Goal: Information Seeking & Learning: Learn about a topic

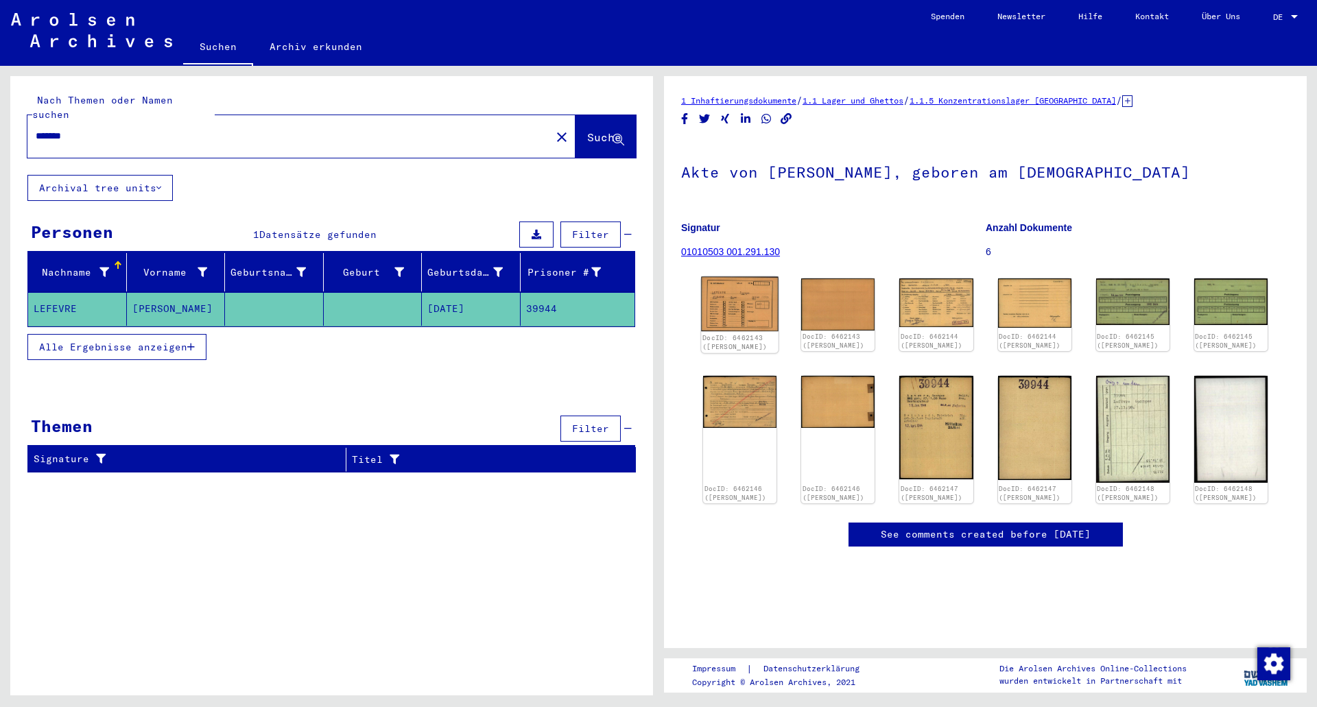
click at [748, 301] on img at bounding box center [740, 304] width 78 height 55
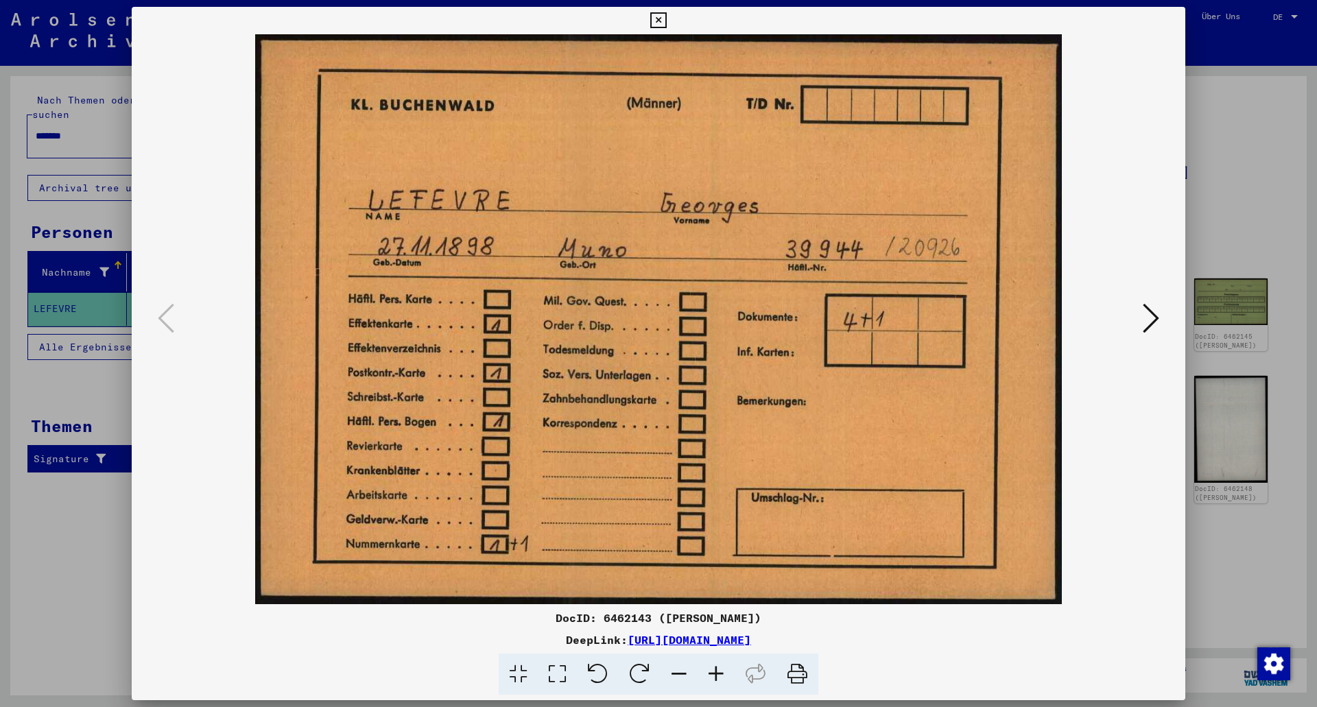
click at [1151, 330] on icon at bounding box center [1151, 318] width 16 height 33
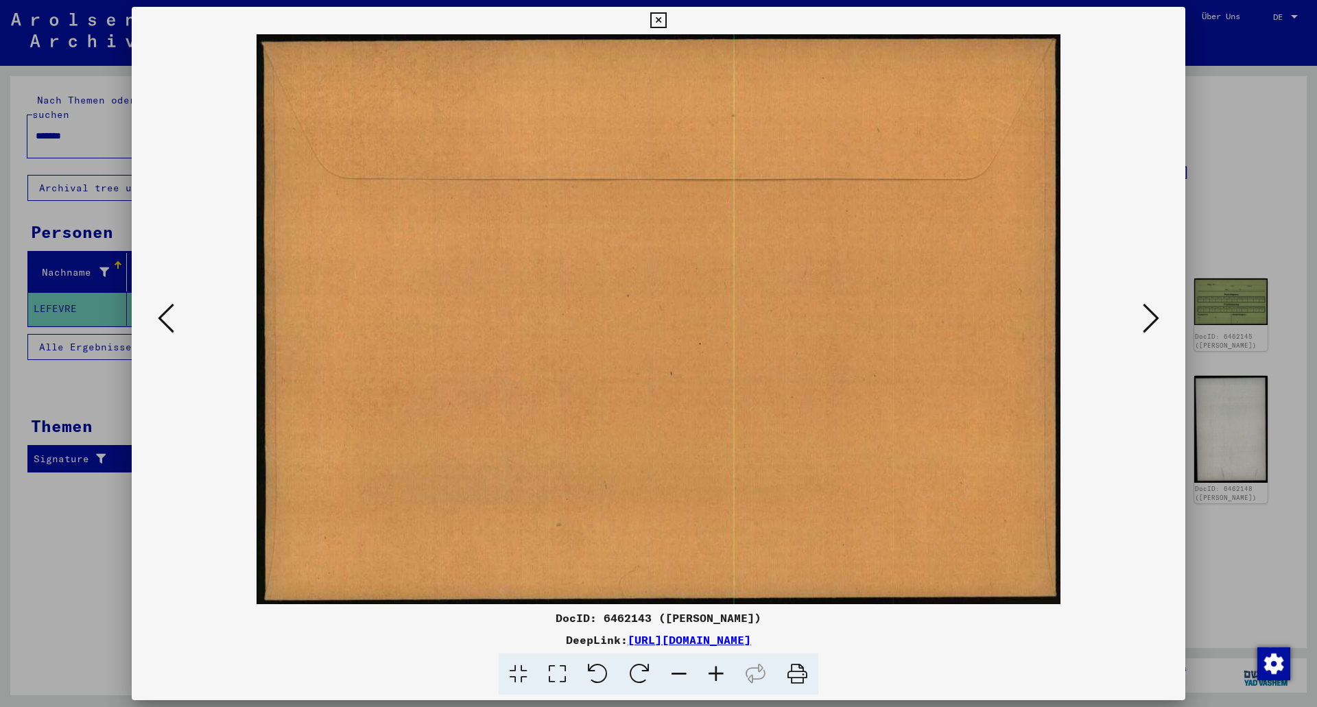
click at [1151, 330] on icon at bounding box center [1151, 318] width 16 height 33
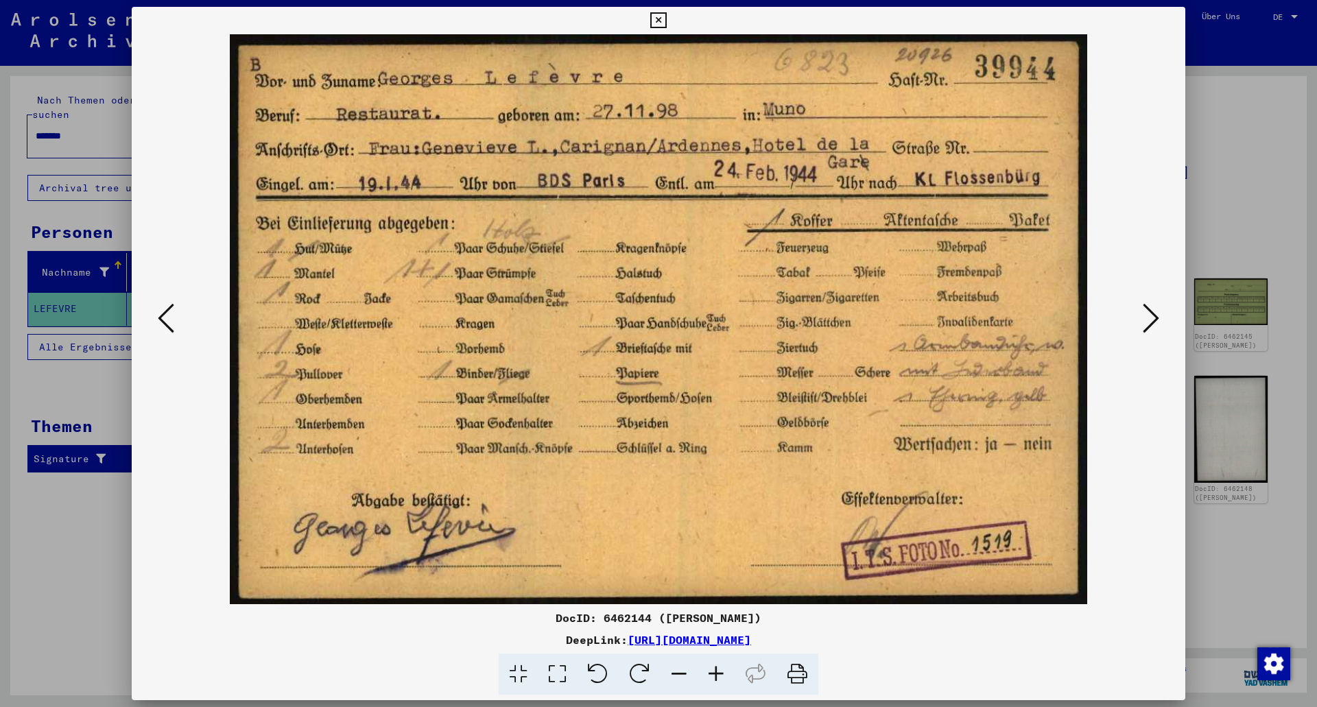
click at [1151, 330] on icon at bounding box center [1151, 318] width 16 height 33
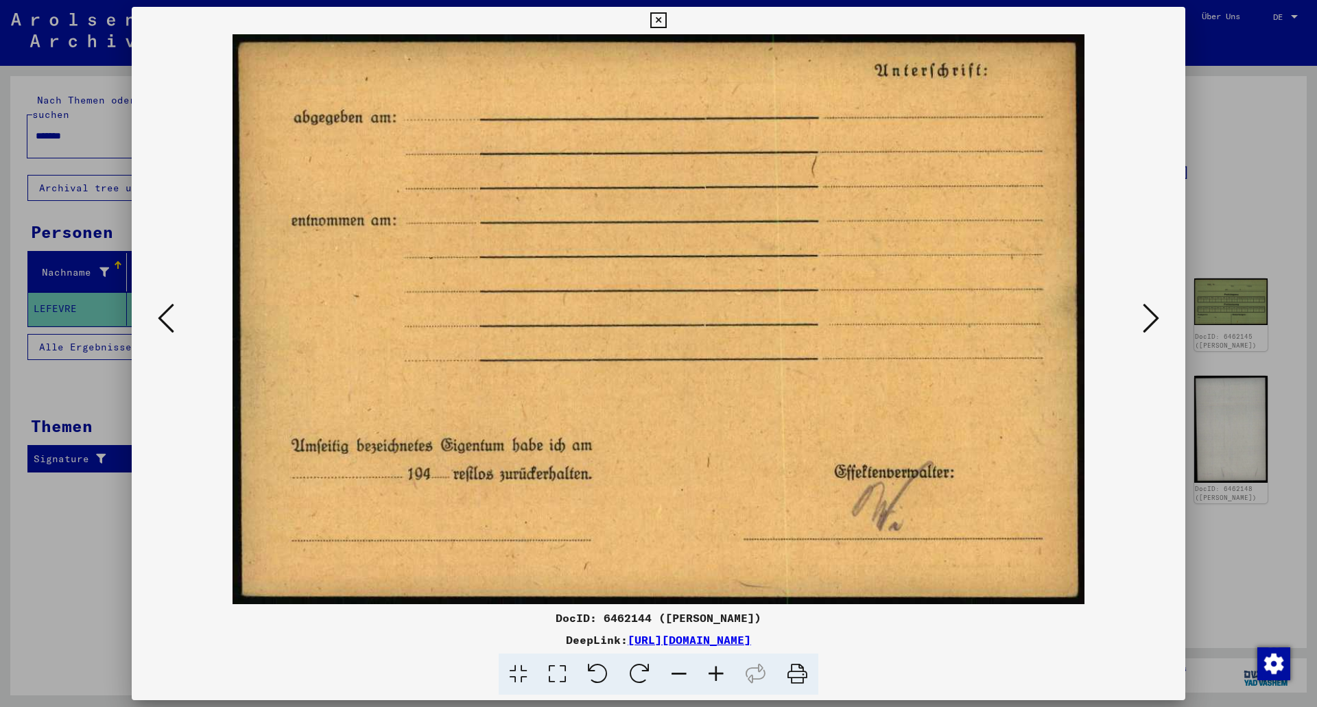
click at [1151, 330] on icon at bounding box center [1151, 318] width 16 height 33
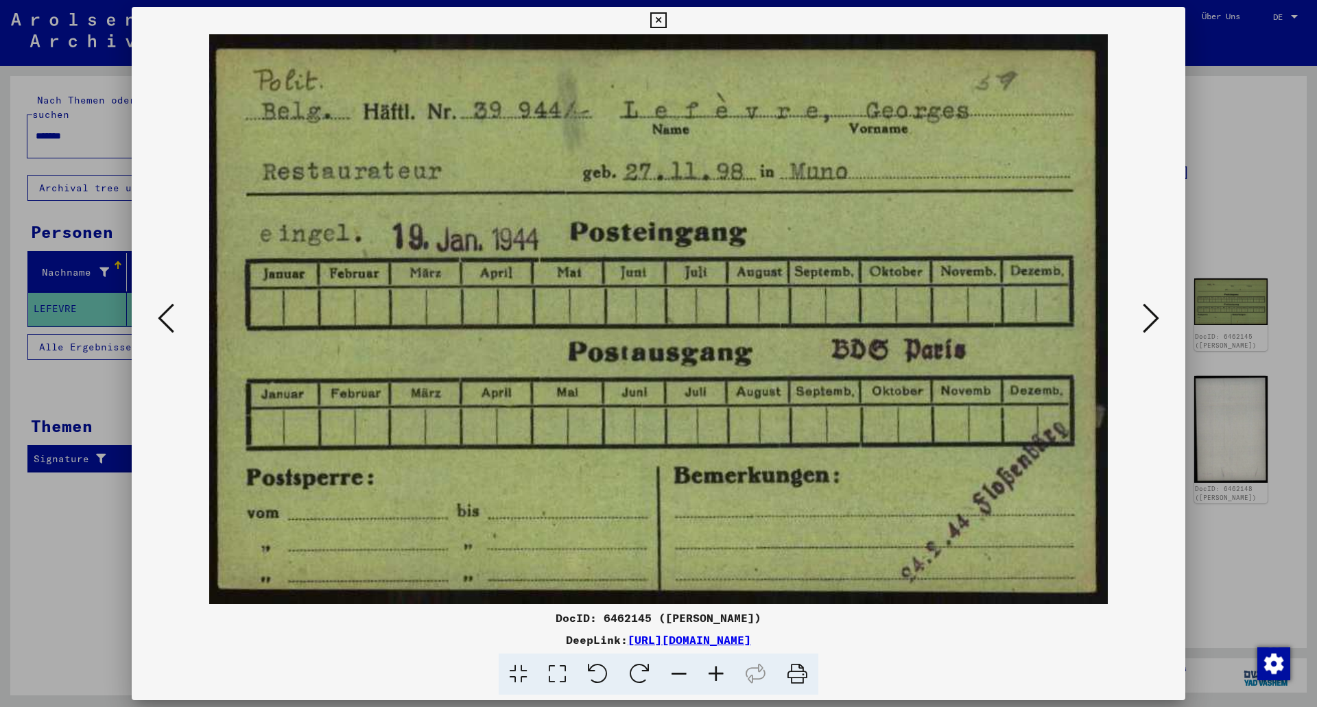
click at [177, 315] on button at bounding box center [166, 319] width 25 height 39
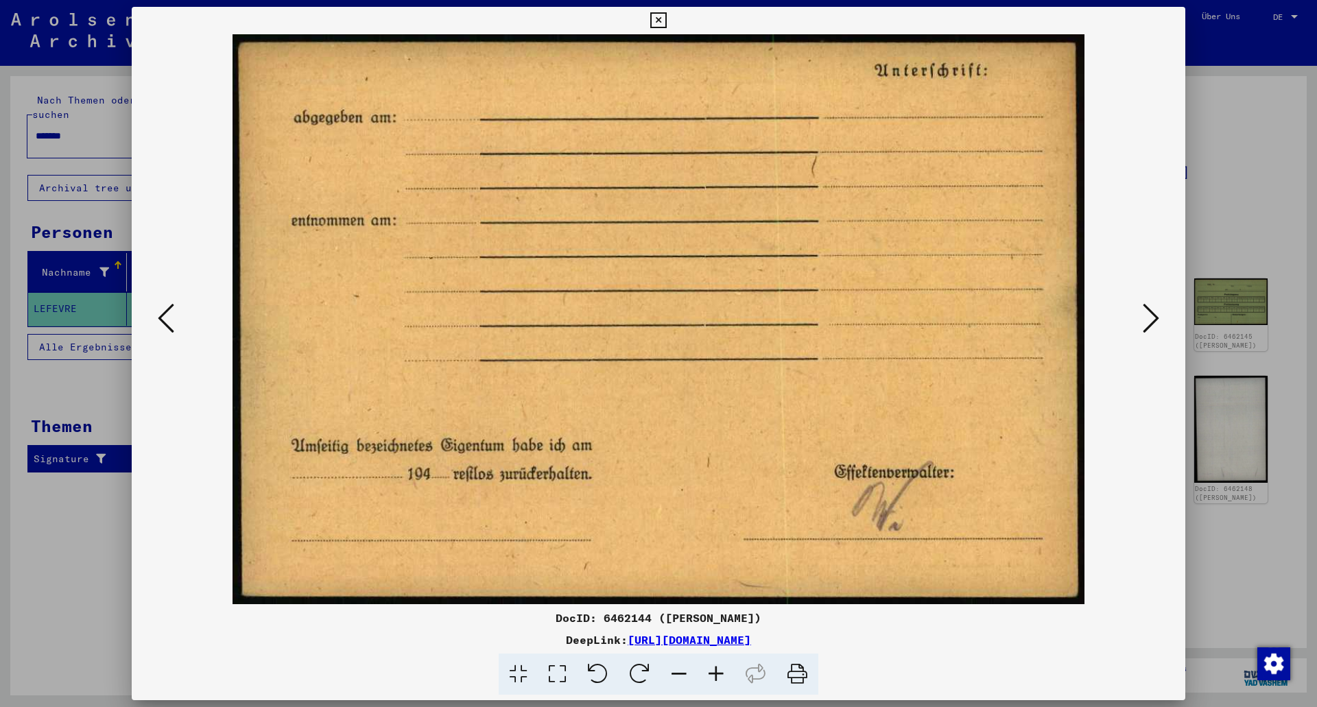
click at [177, 315] on button at bounding box center [166, 319] width 25 height 39
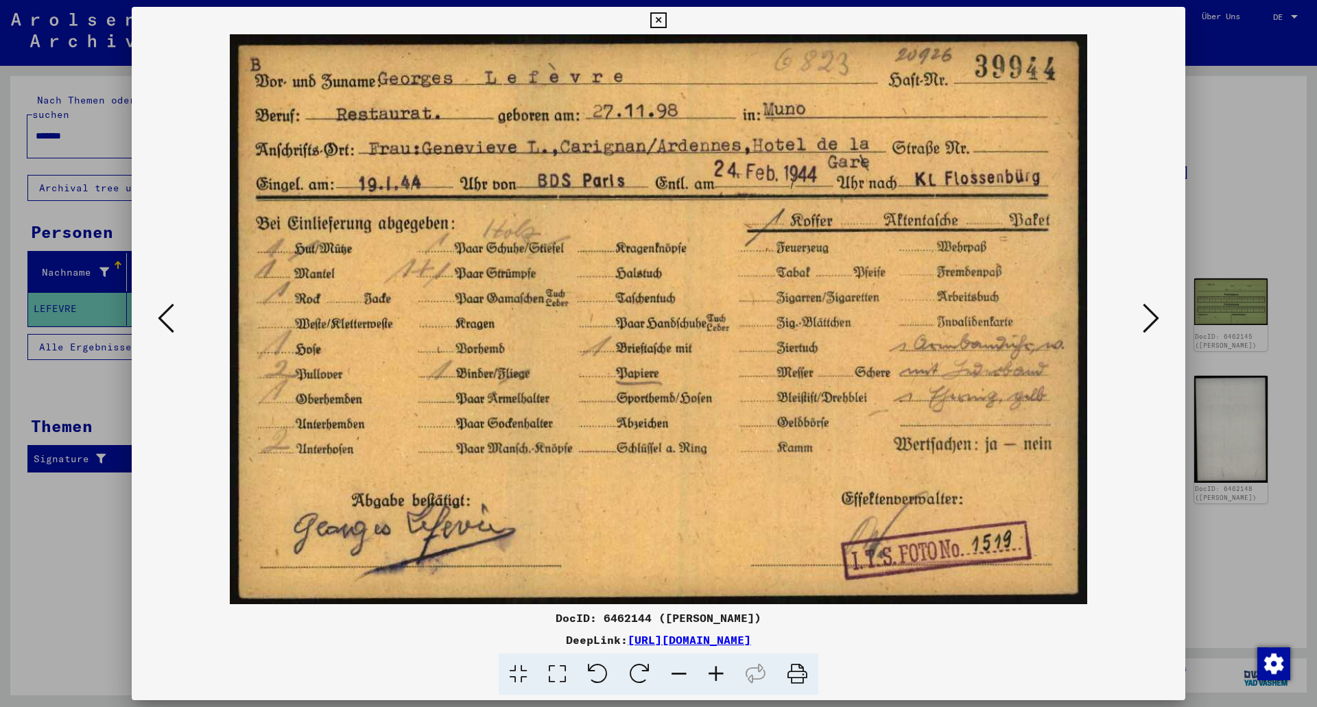
click at [1146, 318] on icon at bounding box center [1151, 318] width 16 height 33
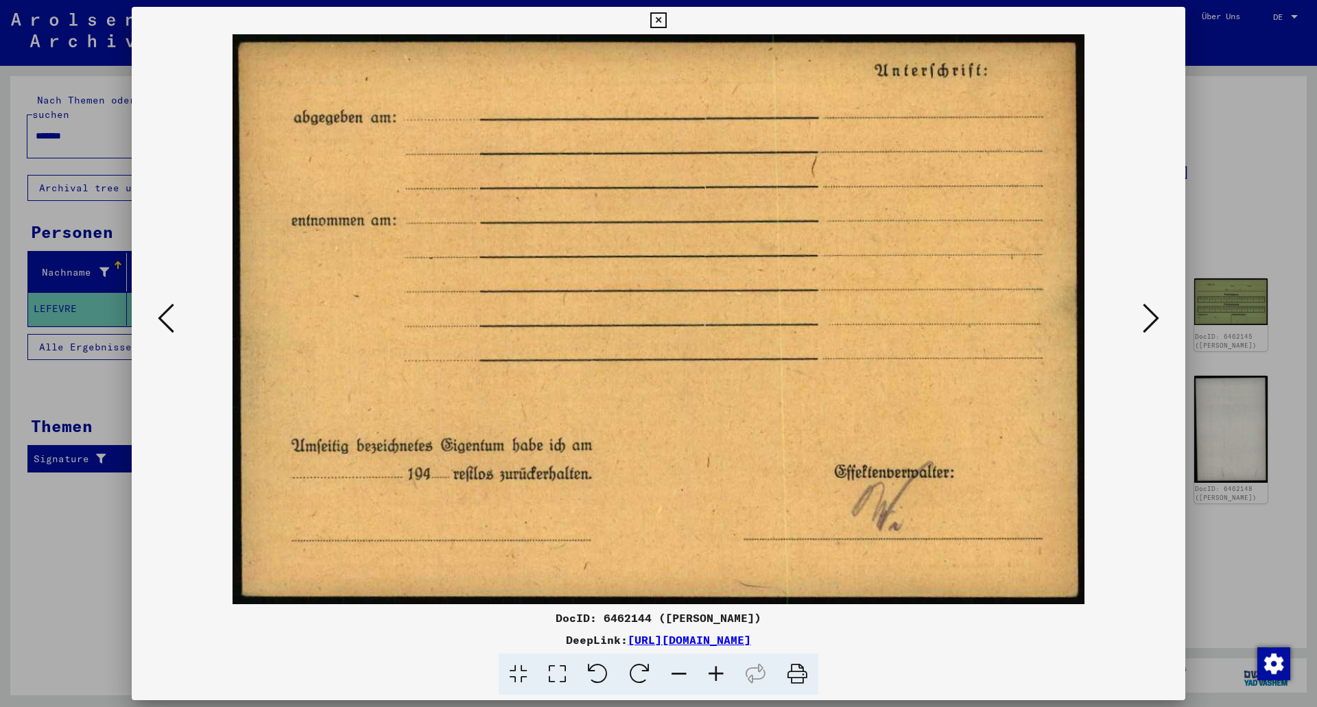
click at [1146, 318] on icon at bounding box center [1151, 318] width 16 height 33
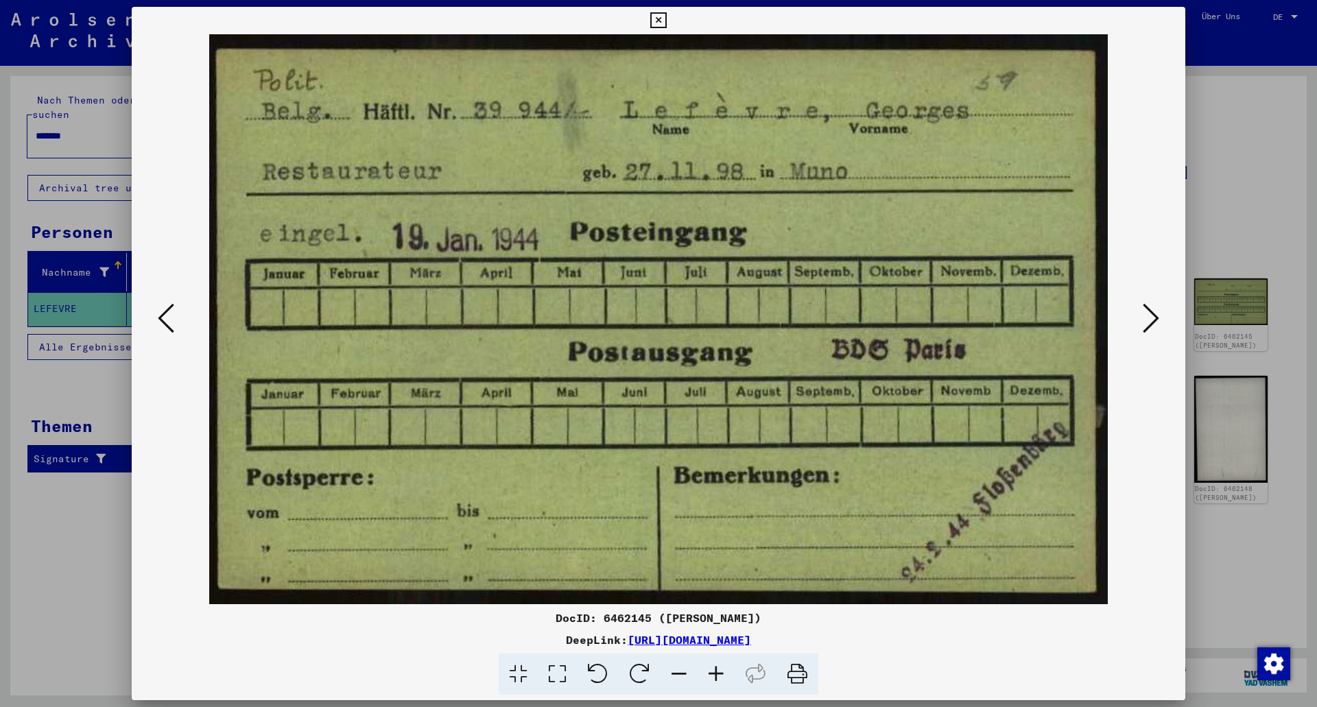
click at [1146, 318] on icon at bounding box center [1151, 318] width 16 height 33
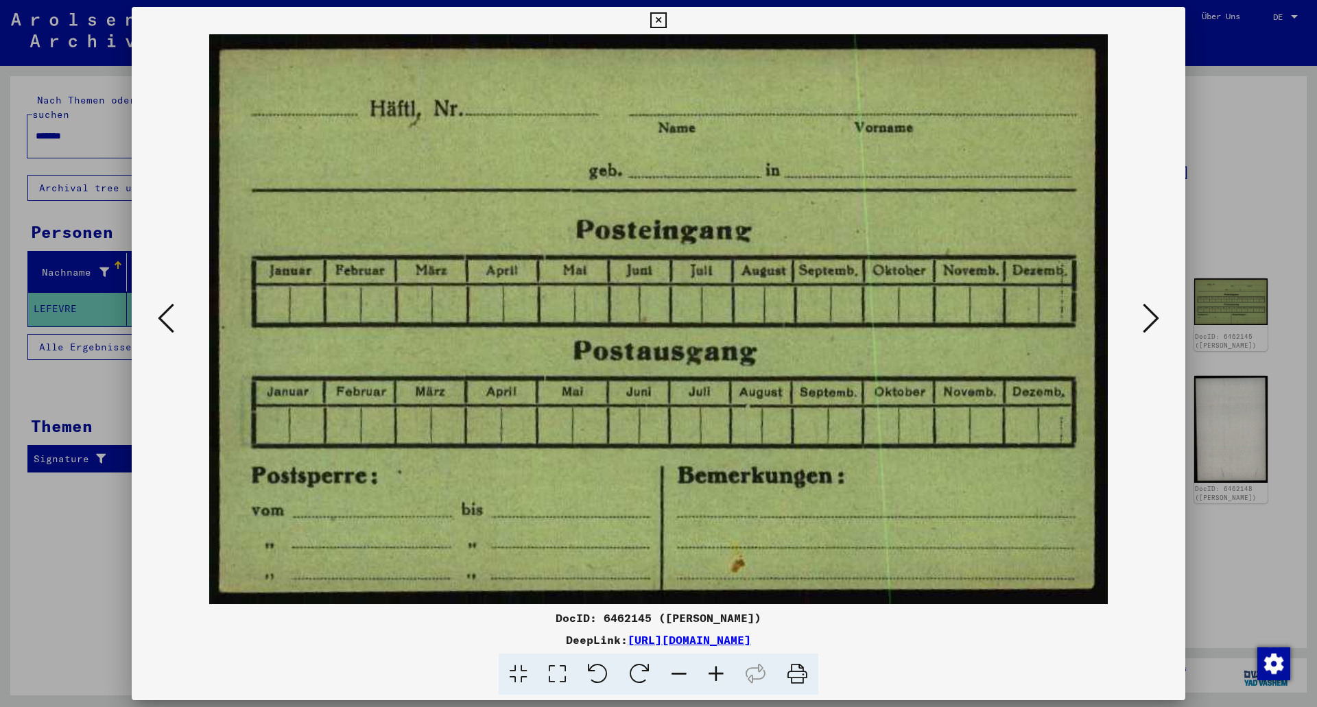
click at [1146, 318] on icon at bounding box center [1151, 318] width 16 height 33
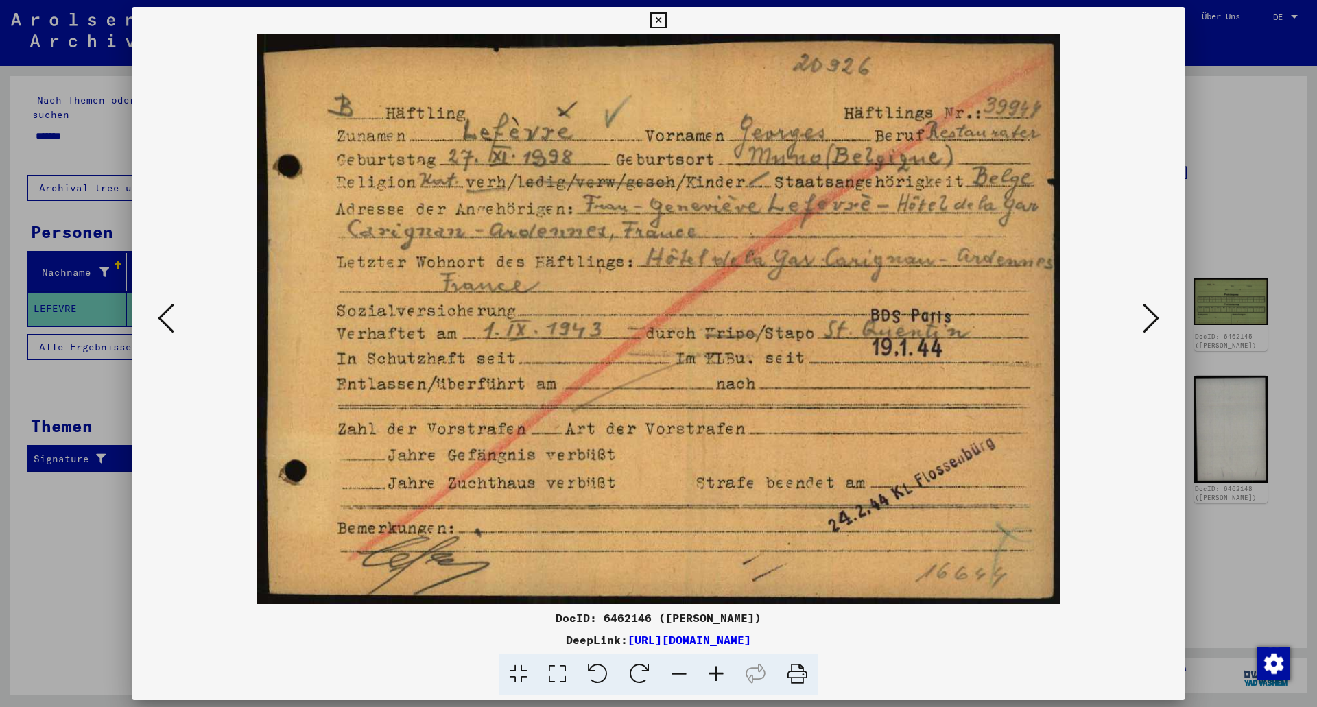
click at [1146, 318] on icon at bounding box center [1151, 318] width 16 height 33
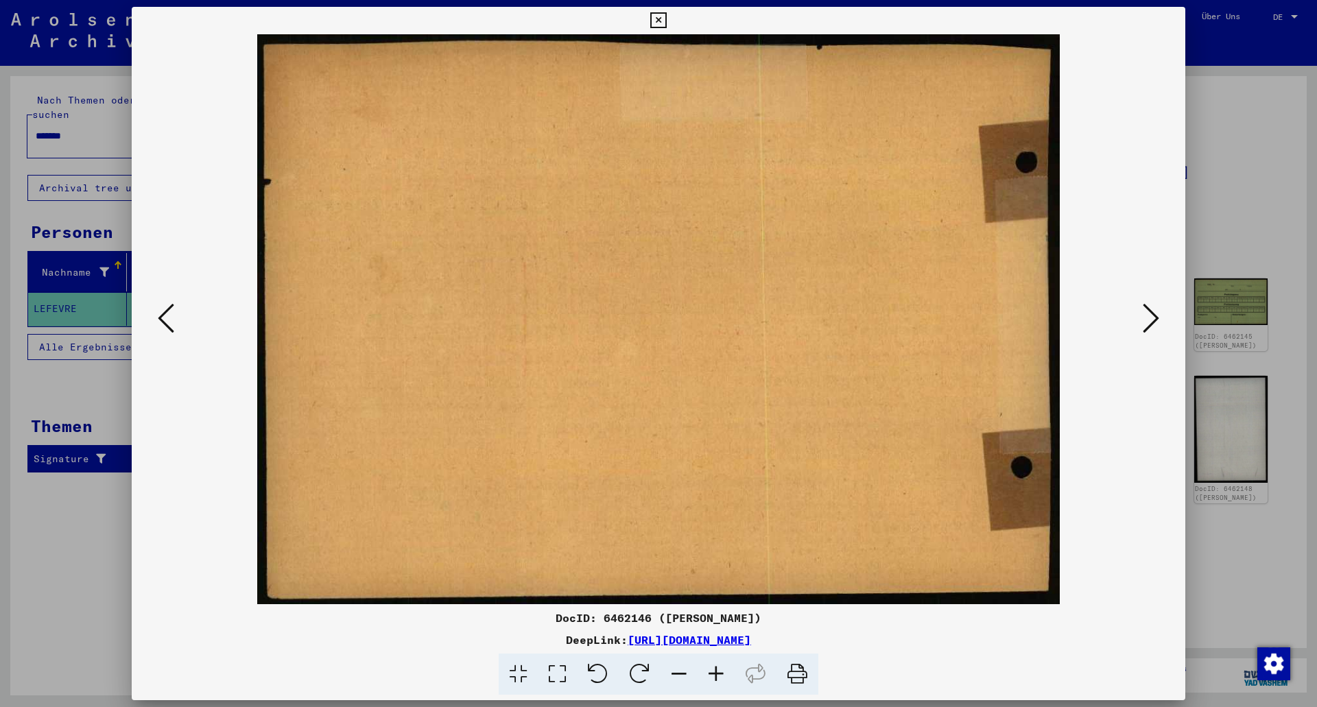
click at [1146, 318] on icon at bounding box center [1151, 318] width 16 height 33
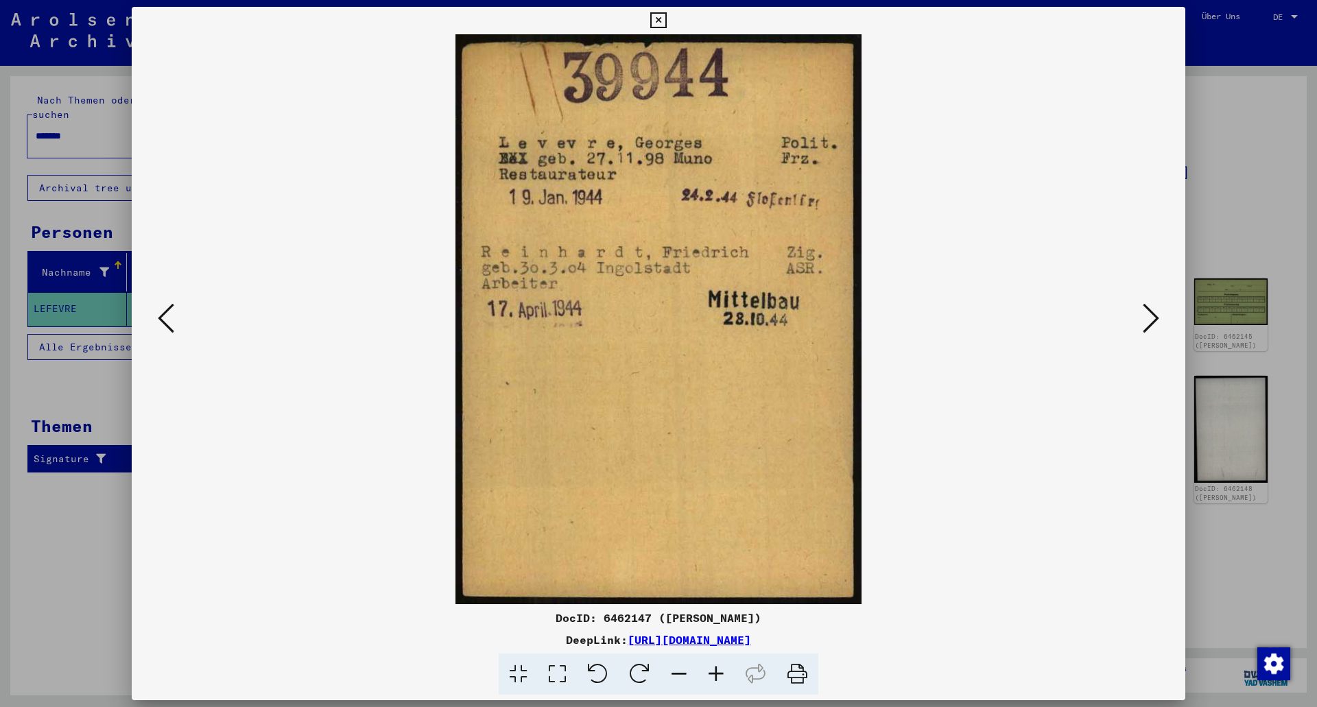
click at [1146, 318] on icon at bounding box center [1151, 318] width 16 height 33
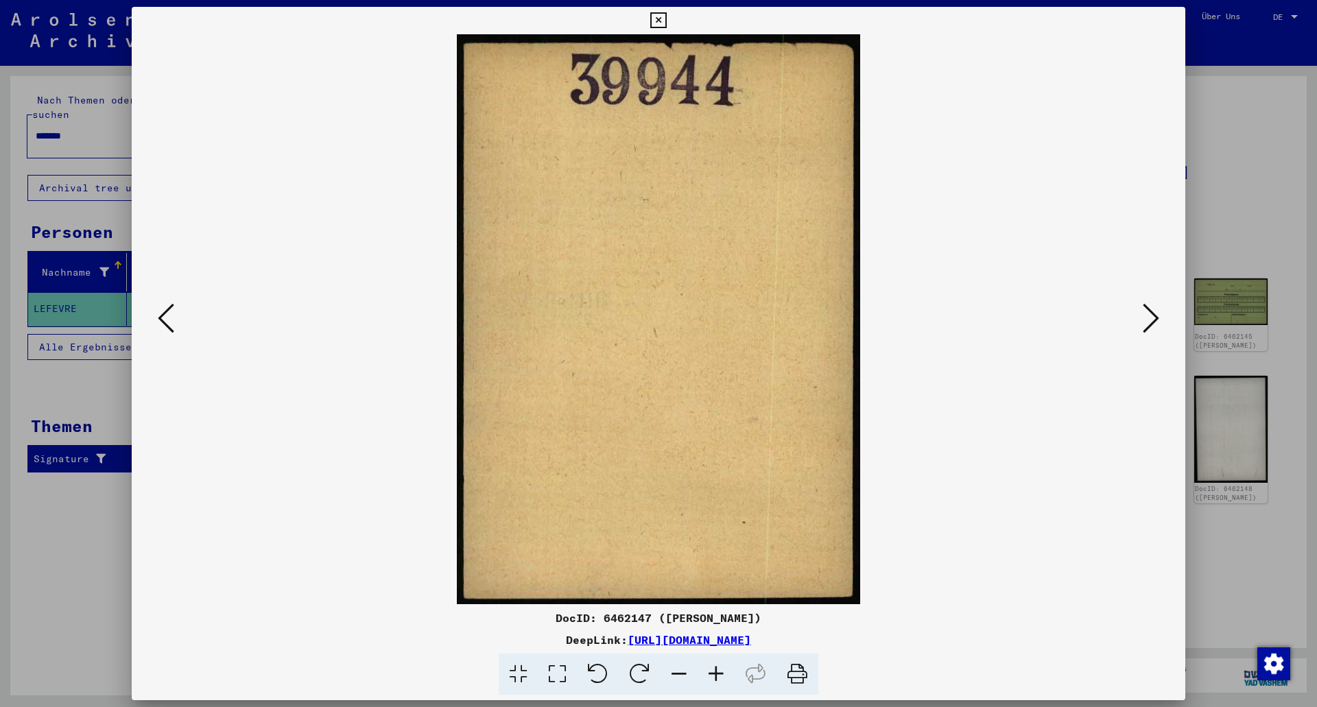
click at [192, 320] on img at bounding box center [658, 319] width 961 height 570
click at [166, 314] on icon at bounding box center [166, 318] width 16 height 33
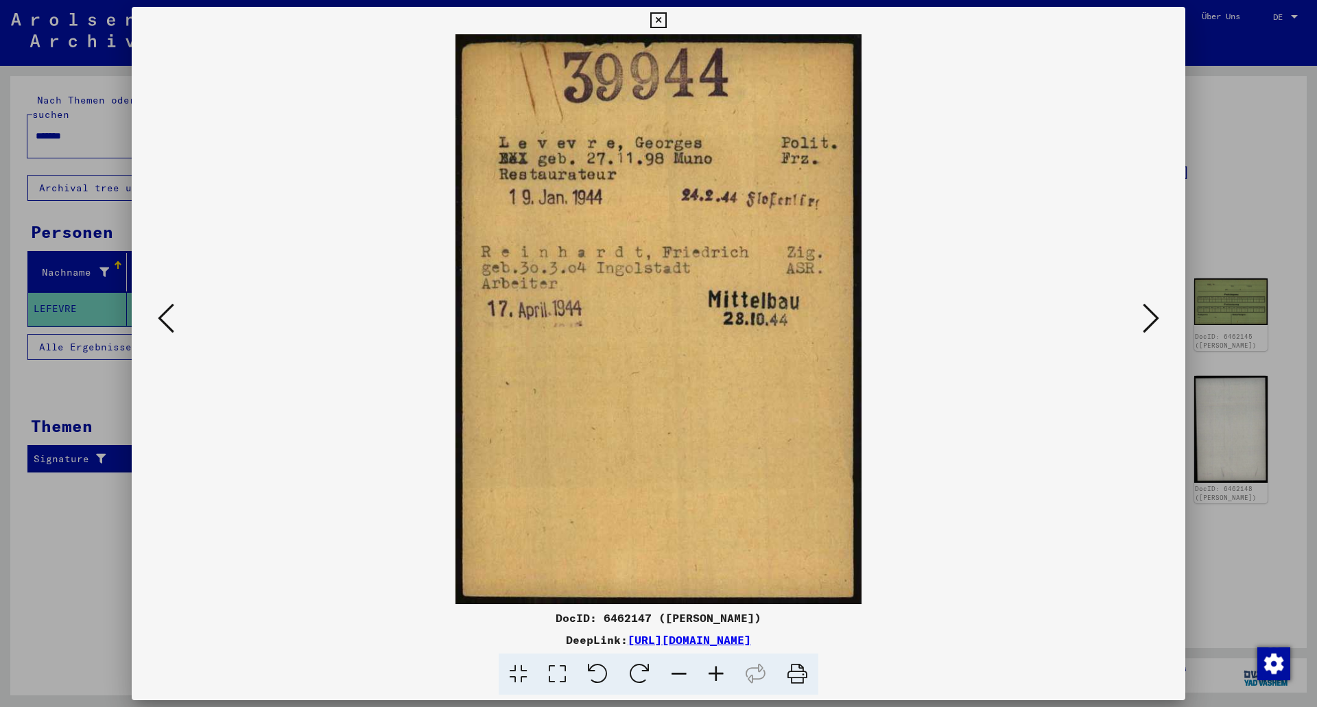
click at [1154, 313] on icon at bounding box center [1151, 318] width 16 height 33
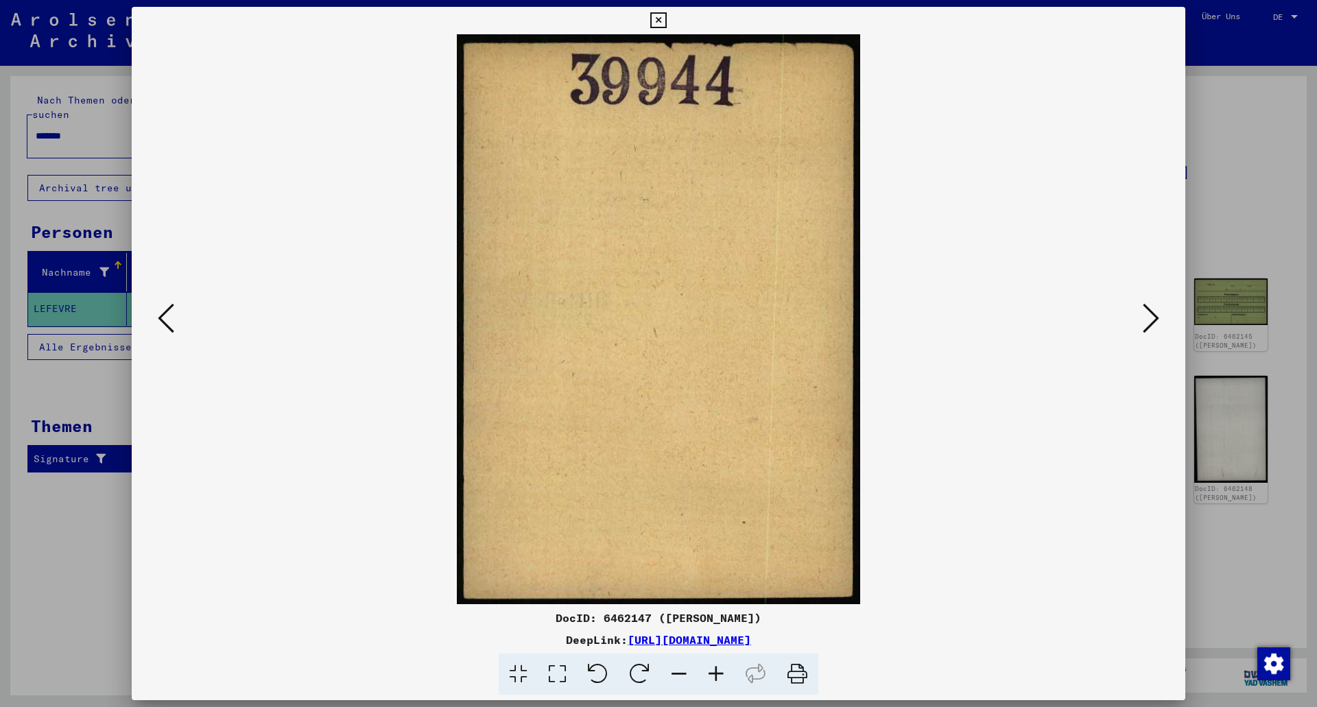
click at [1154, 313] on icon at bounding box center [1151, 318] width 16 height 33
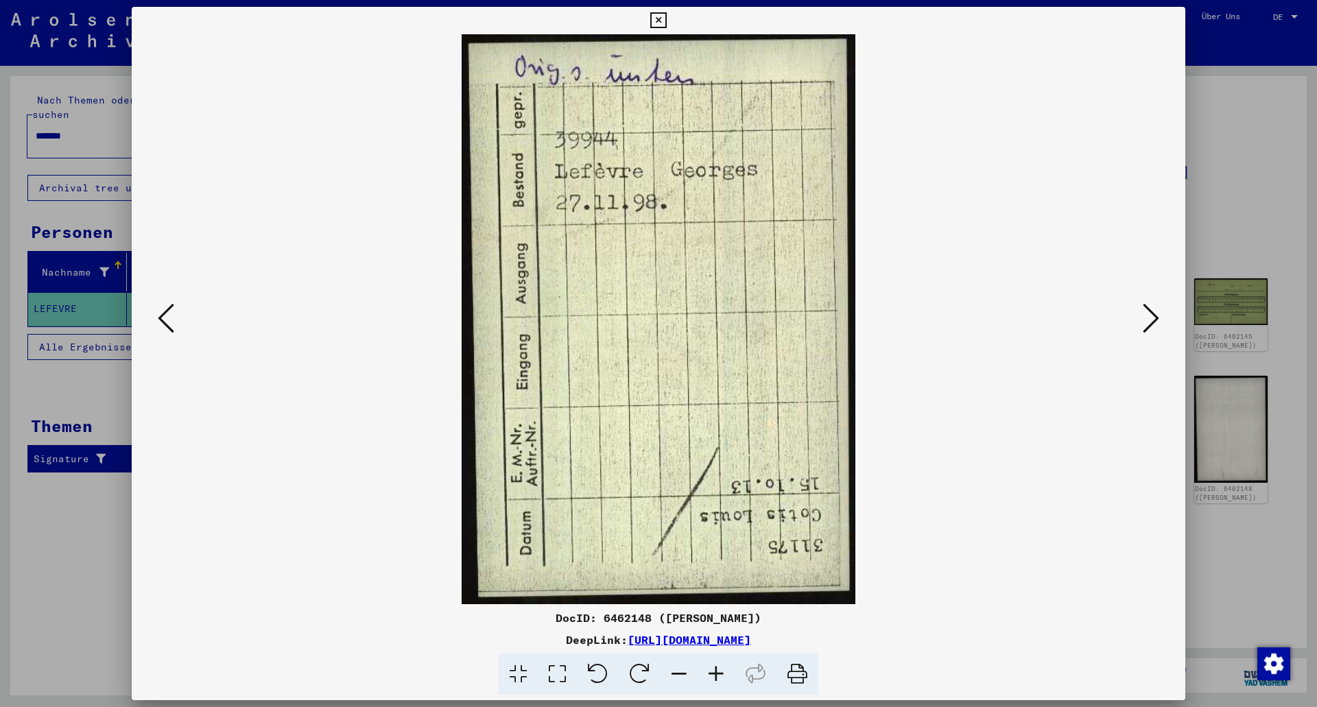
click at [1154, 313] on icon at bounding box center [1151, 318] width 16 height 33
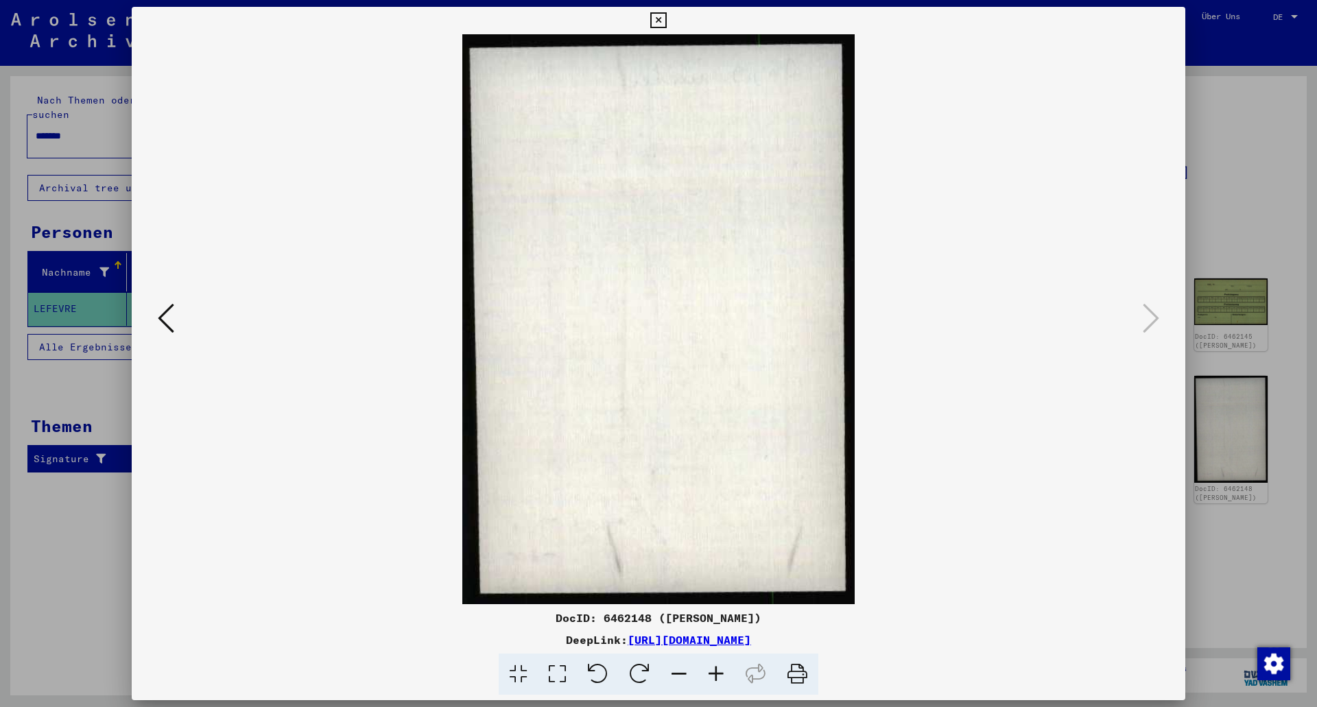
click at [659, 12] on icon at bounding box center [658, 20] width 16 height 16
